Goal: Task Accomplishment & Management: Manage account settings

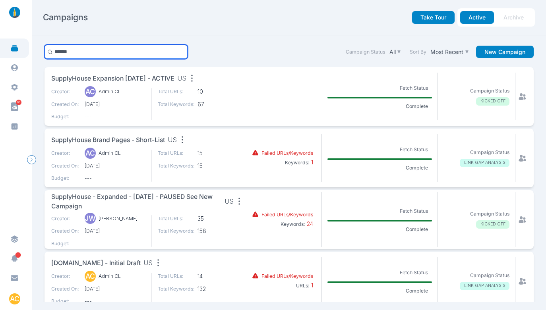
click at [99, 52] on input "******" at bounding box center [115, 52] width 143 height 14
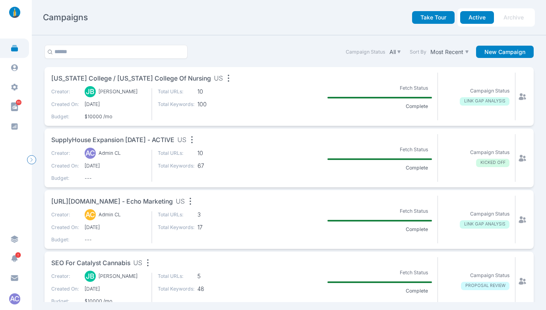
click at [518, 96] on icon at bounding box center [522, 97] width 8 height 8
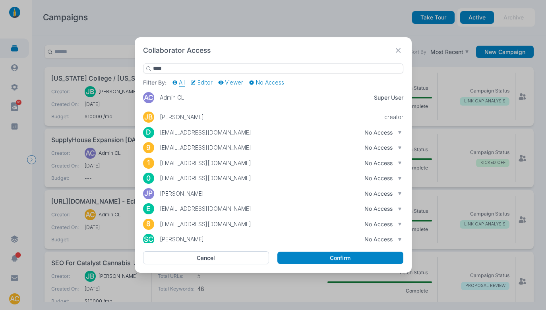
type input "*****"
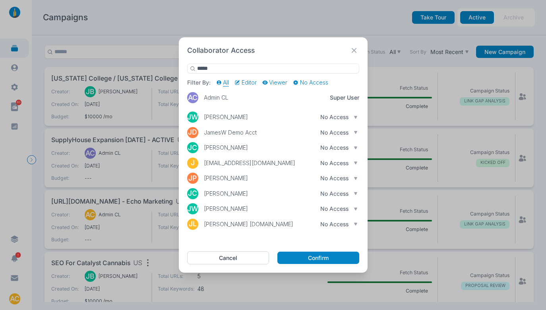
click at [171, 68] on div "Collaborator Access ***** Filter By: All Editor Viewer No Access AC Admin CL Su…" at bounding box center [273, 155] width 546 height 310
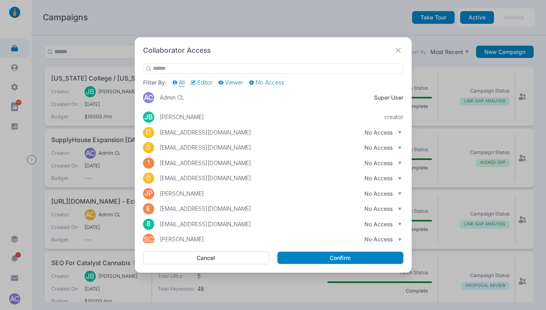
click at [395, 50] on icon at bounding box center [397, 50] width 5 height 5
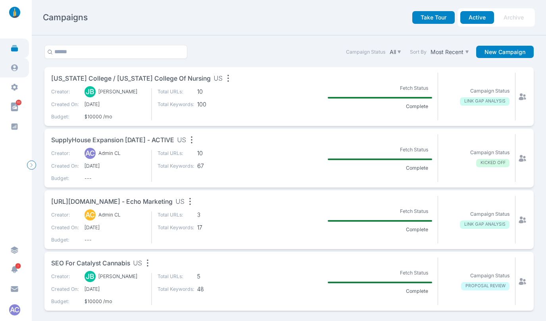
click at [16, 66] on icon at bounding box center [14, 67] width 7 height 7
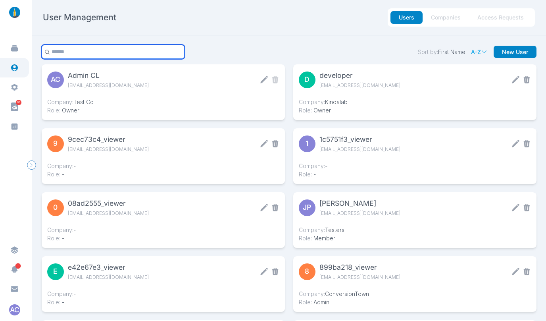
click at [101, 50] on input "text" at bounding box center [113, 52] width 143 height 14
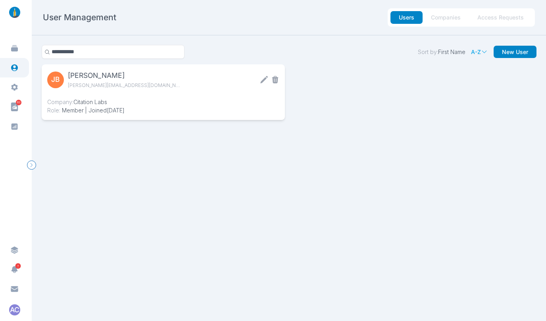
click at [260, 81] on icon at bounding box center [263, 79] width 7 height 7
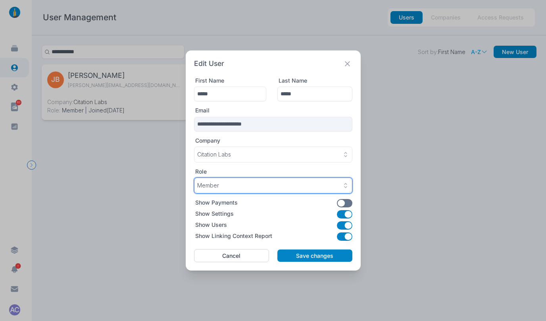
click at [279, 185] on div "Member" at bounding box center [273, 185] width 152 height 7
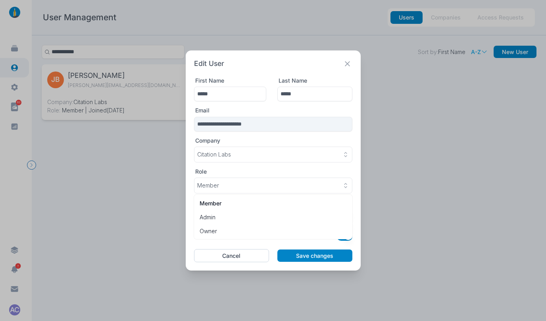
click at [358, 197] on div "**********" at bounding box center [273, 160] width 175 height 220
click at [349, 64] on icon at bounding box center [347, 63] width 5 height 5
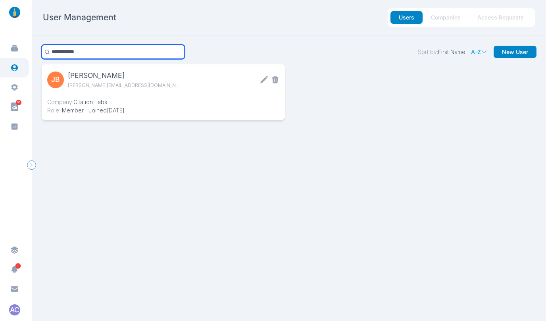
click at [94, 52] on input "**********" at bounding box center [113, 52] width 143 height 14
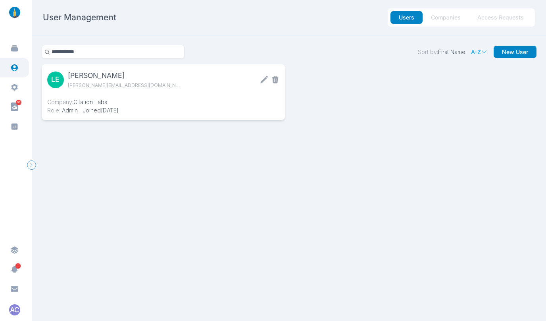
click at [260, 79] on icon at bounding box center [264, 79] width 8 height 8
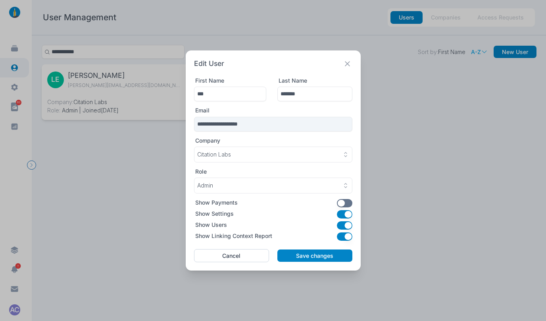
click at [242, 257] on button "Cancel" at bounding box center [231, 255] width 75 height 13
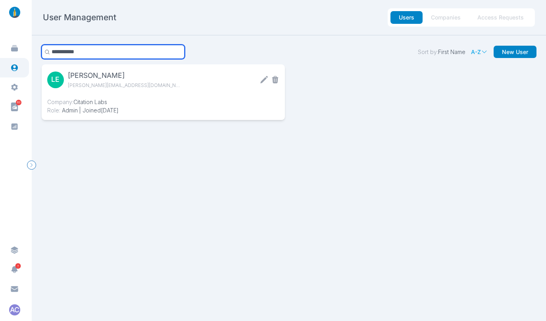
click at [147, 51] on input "**********" at bounding box center [113, 52] width 143 height 14
click at [148, 51] on input "**********" at bounding box center [113, 52] width 143 height 14
type input "**********"
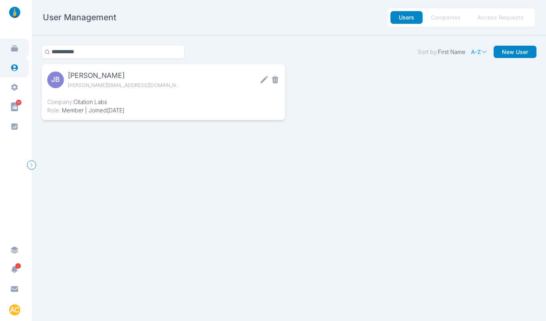
click at [17, 52] on icon at bounding box center [14, 48] width 8 height 8
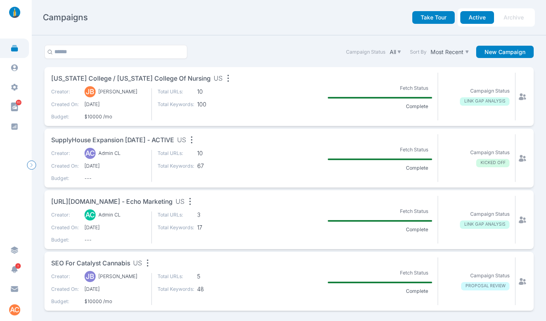
click at [113, 77] on span "[US_STATE] College / [US_STATE] College of Nursing" at bounding box center [131, 79] width 160 height 10
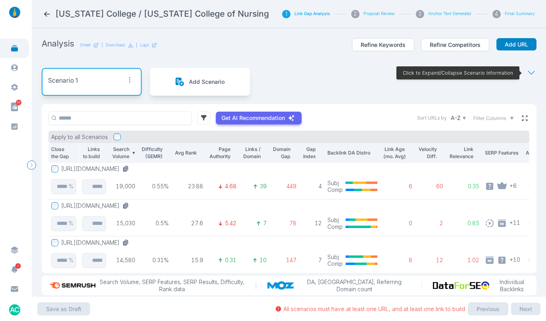
click at [521, 118] on icon at bounding box center [524, 117] width 7 height 7
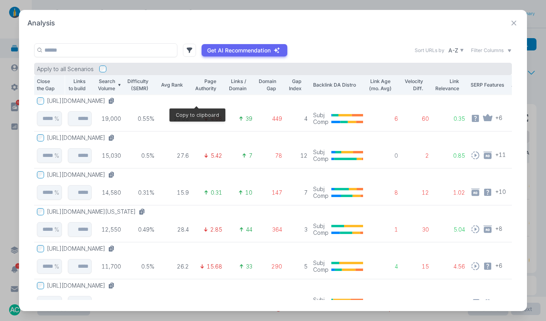
click at [113, 101] on icon at bounding box center [111, 102] width 4 height 4
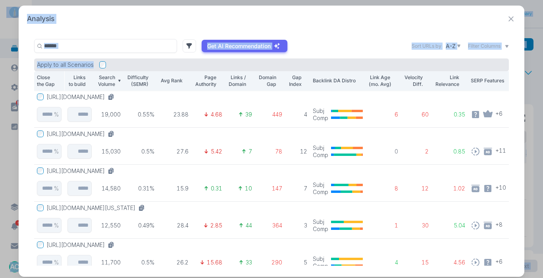
drag, startPoint x: 21, startPoint y: 274, endPoint x: -2, endPoint y: 282, distance: 25.2
click at [0, 278] on html "63 AC Arizona College / Arizona College of Nursing 1 Link Gap Analysis 2 Propos…" at bounding box center [271, 139] width 543 height 278
drag, startPoint x: 21, startPoint y: 273, endPoint x: -23, endPoint y: 279, distance: 44.5
click at [0, 278] on html "63 AC Arizona College / Arizona College of Nursing 1 Link Gap Analysis 2 Propos…" at bounding box center [271, 139] width 543 height 278
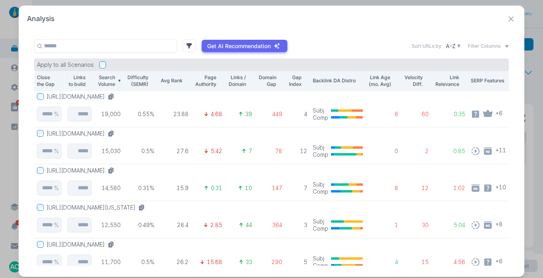
click at [338, 20] on div "Analysis" at bounding box center [271, 19] width 489 height 10
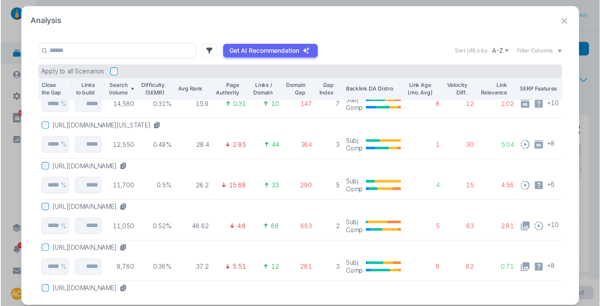
scroll to position [0, 0]
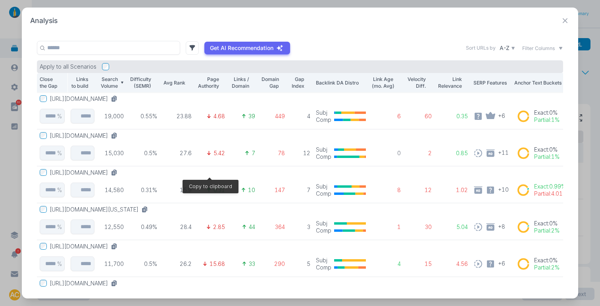
click at [118, 172] on icon at bounding box center [114, 172] width 7 height 7
click at [454, 13] on div "Analysis Get AI Recommendation Sort URLs by A-Z Filter Columns Apply to all Sce…" at bounding box center [300, 153] width 557 height 291
click at [436, 18] on div "Analysis" at bounding box center [300, 21] width 540 height 10
click at [545, 22] on icon at bounding box center [566, 21] width 10 height 10
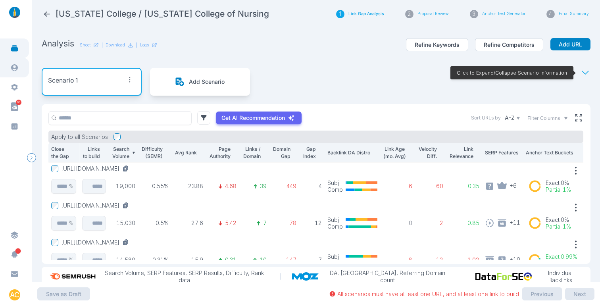
click at [15, 70] on icon at bounding box center [14, 67] width 7 height 7
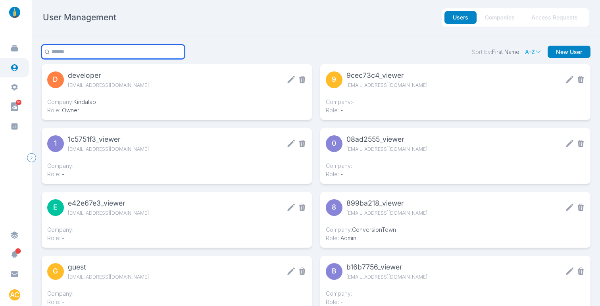
click at [121, 50] on input "text" at bounding box center [113, 52] width 143 height 14
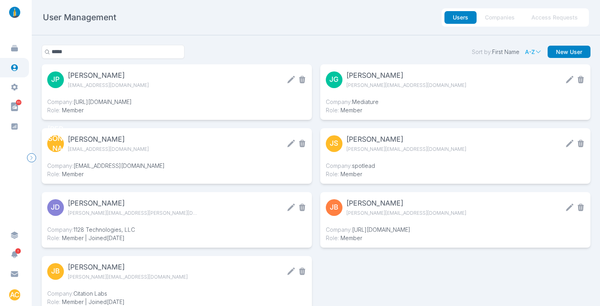
click at [259, 42] on section "***** Sort by: First Name A-Z New User The invitation was mailed on Aug 05 Send…" at bounding box center [316, 170] width 569 height 271
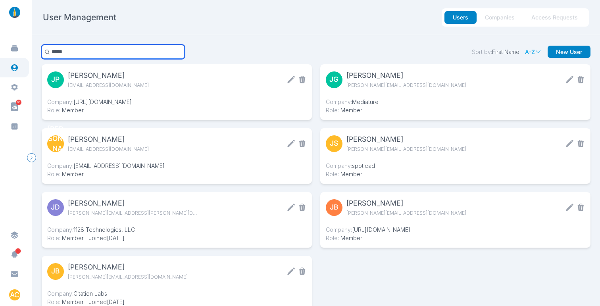
click at [82, 54] on input "*****" at bounding box center [113, 52] width 143 height 14
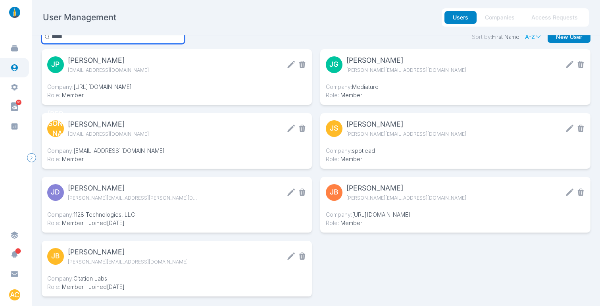
scroll to position [21, 0]
click at [287, 253] on icon at bounding box center [290, 256] width 7 height 7
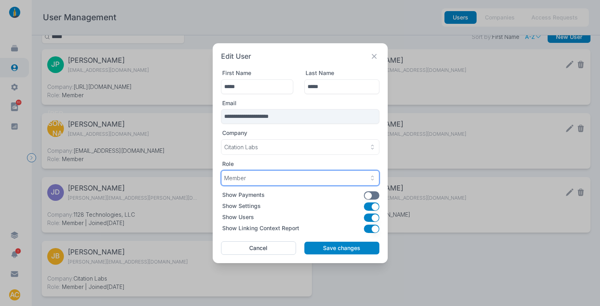
click at [357, 177] on div "Member" at bounding box center [300, 178] width 152 height 7
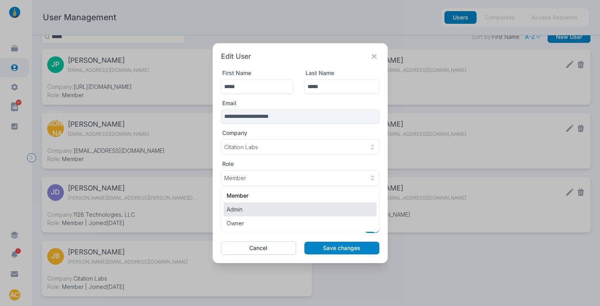
click at [257, 213] on p "Admin" at bounding box center [300, 209] width 147 height 8
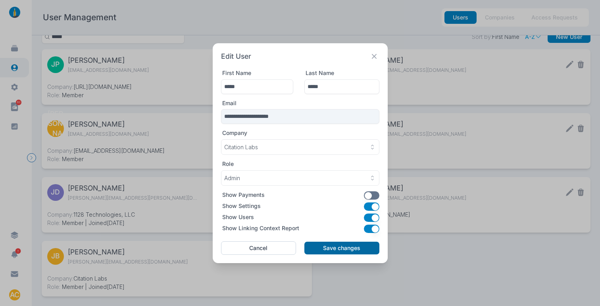
click at [346, 245] on button "Save changes" at bounding box center [342, 248] width 75 height 13
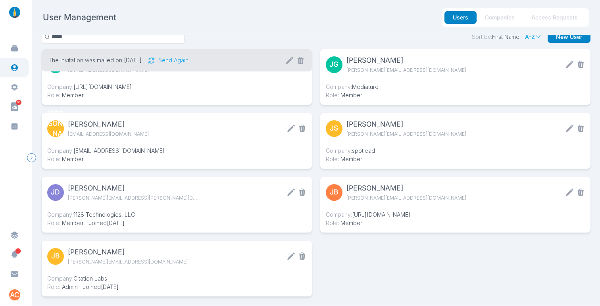
scroll to position [0, 0]
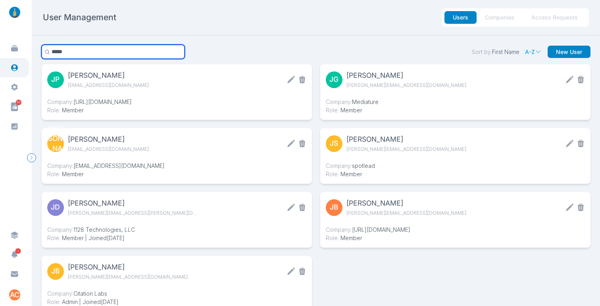
click at [131, 50] on input "*****" at bounding box center [113, 52] width 143 height 14
type input "**********"
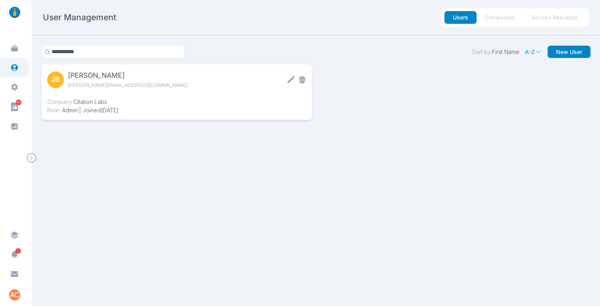
click at [287, 81] on icon at bounding box center [291, 79] width 8 height 8
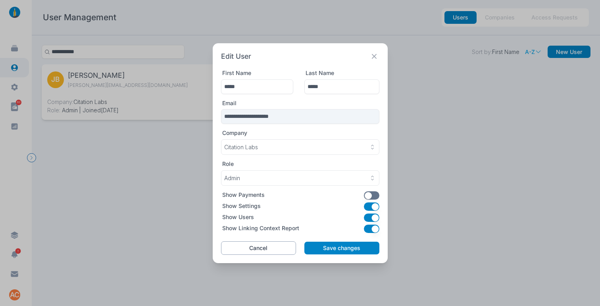
click at [284, 249] on button "Cancel" at bounding box center [258, 247] width 75 height 13
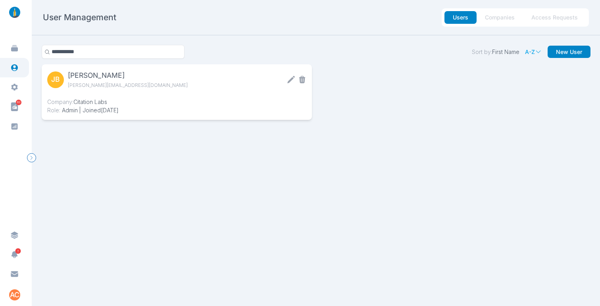
click at [364, 13] on div "User Management Users Companies Access Requests" at bounding box center [316, 17] width 546 height 18
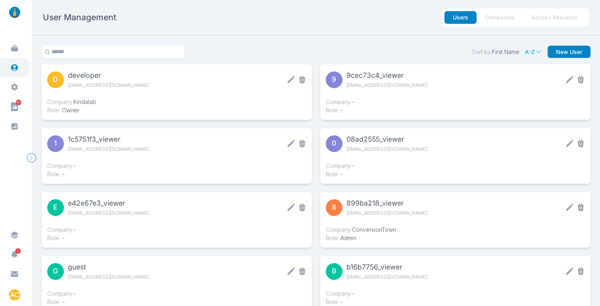
click at [265, 32] on nav "User Management Users Companies Access Requests" at bounding box center [316, 17] width 569 height 35
click at [15, 47] on icon at bounding box center [14, 48] width 8 height 8
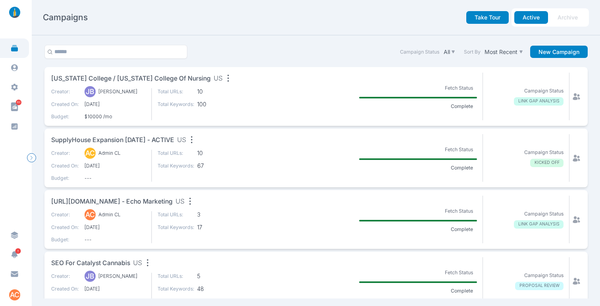
click at [71, 16] on h2 "Campaigns" at bounding box center [65, 17] width 45 height 11
drag, startPoint x: 71, startPoint y: 16, endPoint x: 85, endPoint y: 15, distance: 13.6
click at [71, 16] on h2 "Campaigns" at bounding box center [65, 17] width 45 height 11
click at [163, 20] on div "Campaigns" at bounding box center [134, 17] width 182 height 11
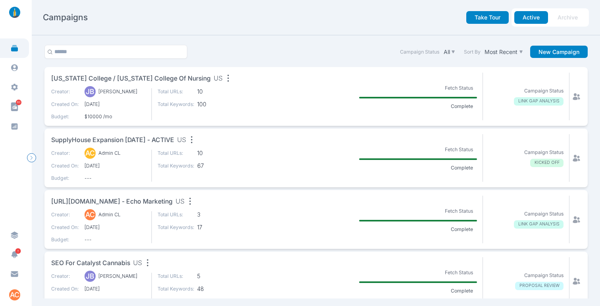
click at [573, 98] on icon at bounding box center [577, 97] width 8 height 8
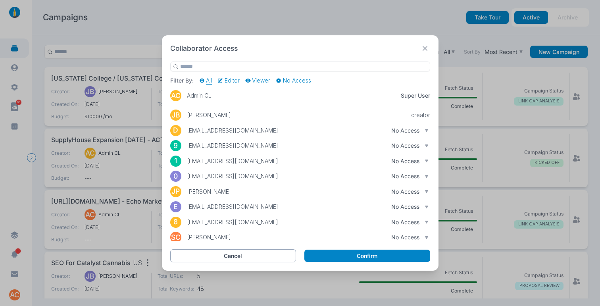
click at [249, 255] on button "Cancel" at bounding box center [233, 255] width 126 height 13
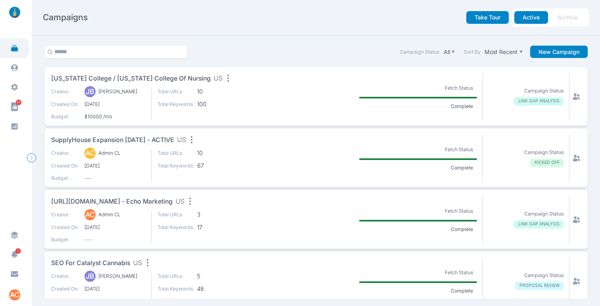
drag, startPoint x: 16, startPoint y: 64, endPoint x: 29, endPoint y: 64, distance: 13.5
click at [16, 64] on icon at bounding box center [14, 68] width 8 height 8
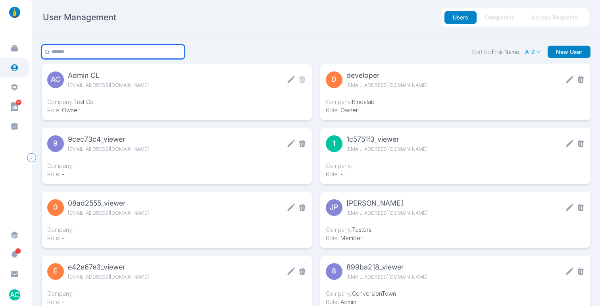
click at [77, 49] on input "text" at bounding box center [113, 52] width 143 height 14
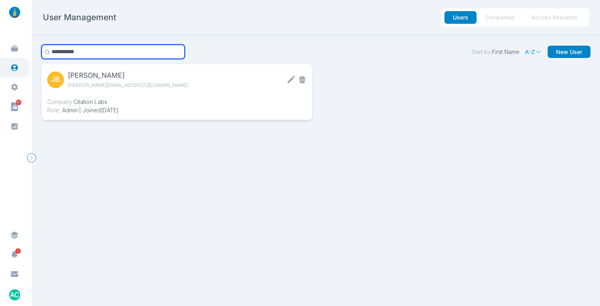
type input "**********"
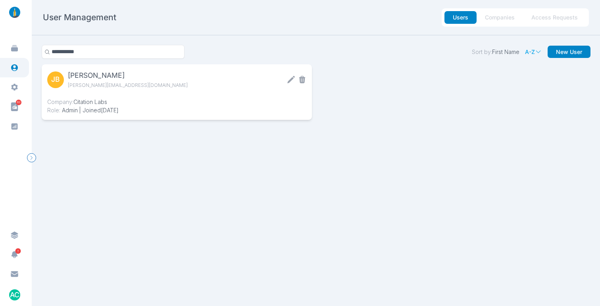
click at [288, 79] on icon at bounding box center [290, 79] width 7 height 7
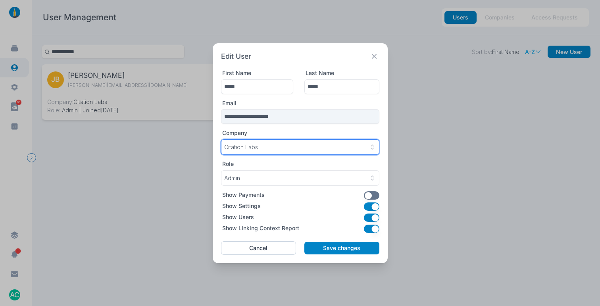
click at [290, 147] on div "Citation Labs" at bounding box center [300, 147] width 152 height 7
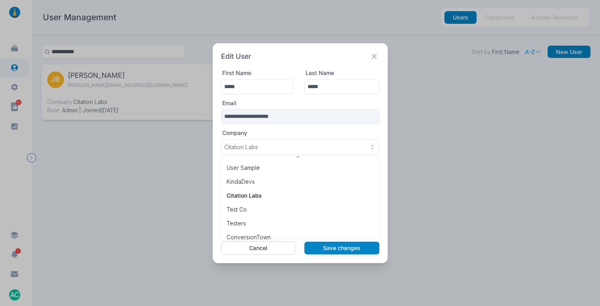
scroll to position [3614, 0]
click at [214, 139] on div "**********" at bounding box center [300, 153] width 175 height 220
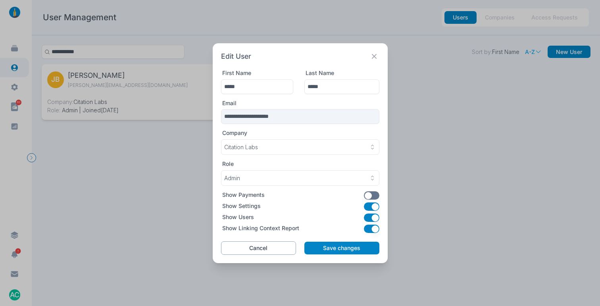
click at [272, 246] on button "Cancel" at bounding box center [258, 247] width 75 height 13
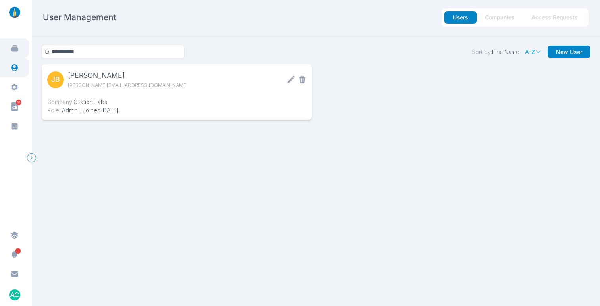
click at [12, 48] on icon at bounding box center [14, 48] width 7 height 6
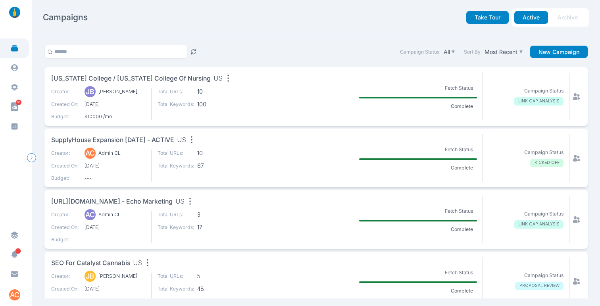
click at [573, 96] on icon at bounding box center [576, 96] width 7 height 7
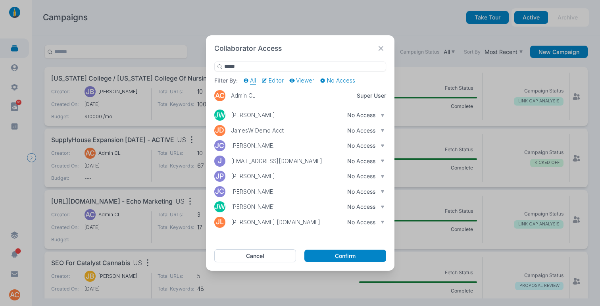
type input "*****"
click at [381, 115] on icon "button" at bounding box center [383, 115] width 4 height 4
click at [354, 129] on p "Can Edit" at bounding box center [362, 128] width 33 height 7
click at [337, 255] on button "Confirm" at bounding box center [345, 256] width 81 height 13
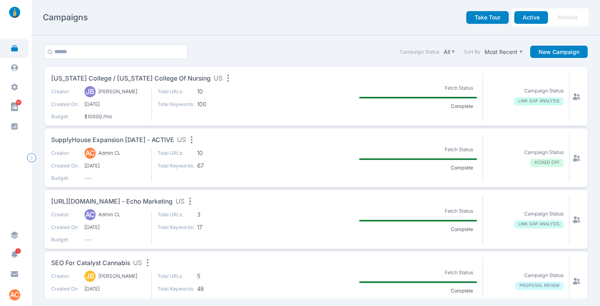
click at [295, 42] on section "Campaign Status All Sort By Most Recent New Campaign [US_STATE] College / [US_S…" at bounding box center [316, 170] width 569 height 271
click at [13, 66] on icon at bounding box center [14, 68] width 8 height 8
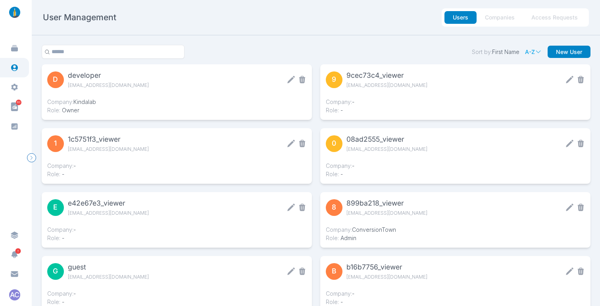
click at [494, 15] on button "Companies" at bounding box center [500, 17] width 46 height 13
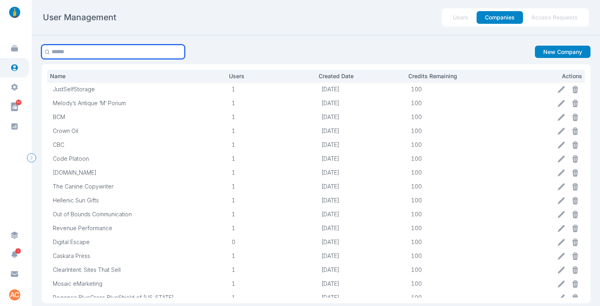
click at [87, 53] on input "text" at bounding box center [113, 52] width 143 height 14
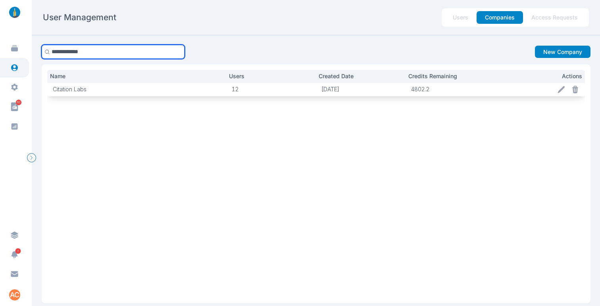
type input "**********"
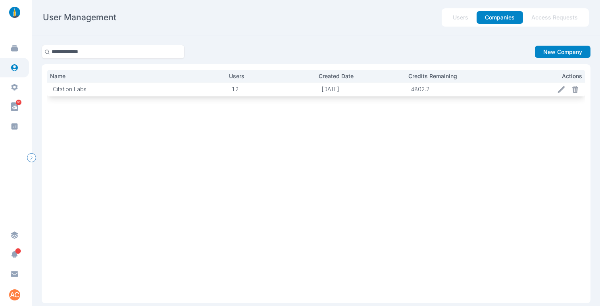
drag, startPoint x: 449, startPoint y: 92, endPoint x: 456, endPoint y: 92, distance: 6.7
click at [450, 92] on p "4802.2" at bounding box center [450, 89] width 79 height 7
click at [557, 89] on icon at bounding box center [561, 89] width 8 height 8
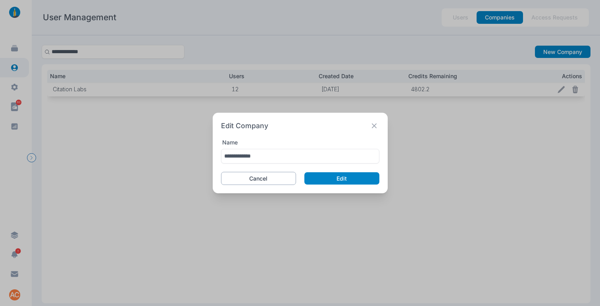
click at [259, 174] on button "Cancel" at bounding box center [258, 178] width 75 height 13
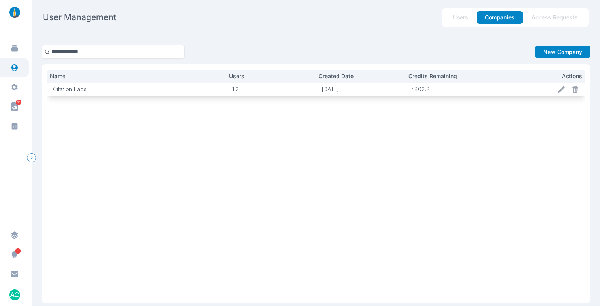
click at [315, 40] on section "**********" at bounding box center [316, 170] width 569 height 271
click at [15, 50] on icon at bounding box center [14, 48] width 7 height 6
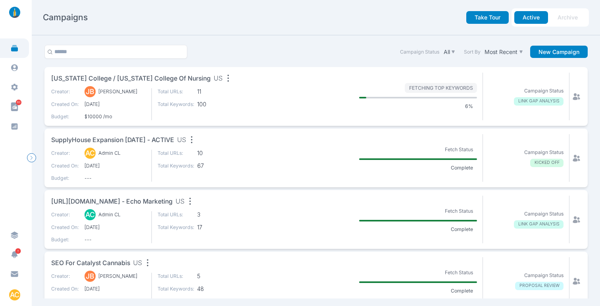
click at [362, 26] on div "Take Tour Active Archive" at bounding box center [407, 17] width 364 height 18
click at [75, 23] on div "Campaigns Take Tour Active Archive" at bounding box center [316, 17] width 546 height 18
click at [75, 23] on h2 "Campaigns" at bounding box center [65, 17] width 45 height 11
click at [98, 17] on div "Campaigns" at bounding box center [134, 17] width 182 height 11
drag, startPoint x: 83, startPoint y: 18, endPoint x: 46, endPoint y: 17, distance: 36.5
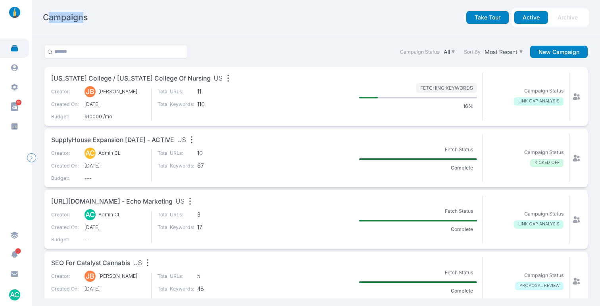
click at [46, 17] on h2 "Campaigns" at bounding box center [65, 17] width 45 height 11
click at [46, 16] on h2 "Campaigns" at bounding box center [65, 17] width 45 height 11
click at [167, 16] on div "Campaigns" at bounding box center [134, 17] width 182 height 11
